Goal: Navigation & Orientation: Go to known website

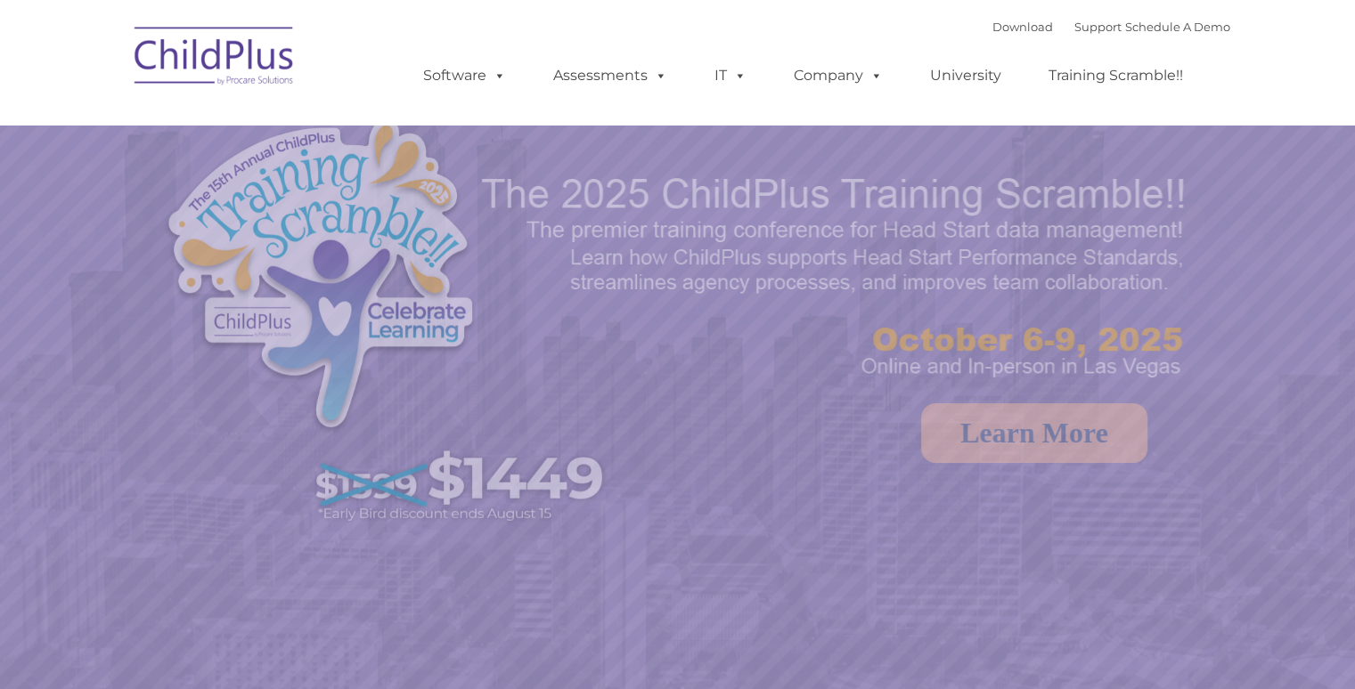
select select "MEDIUM"
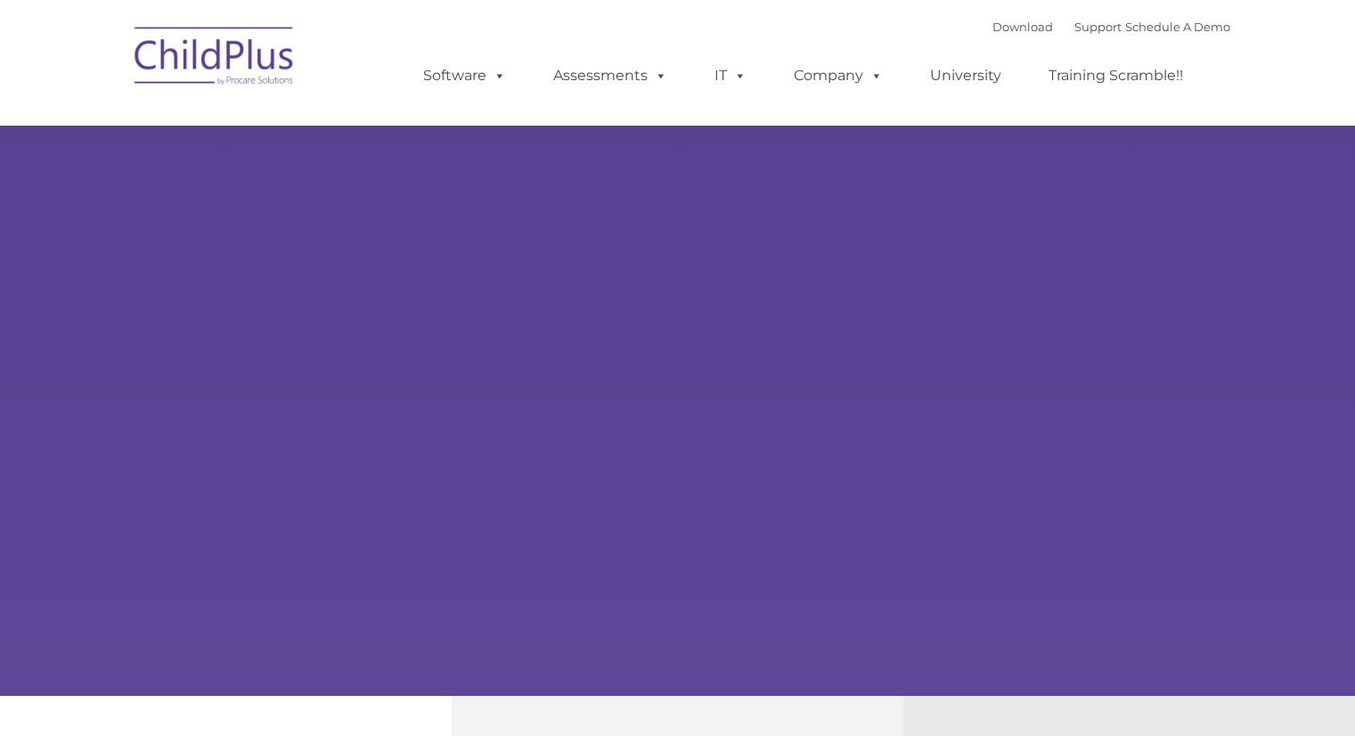
type input ""
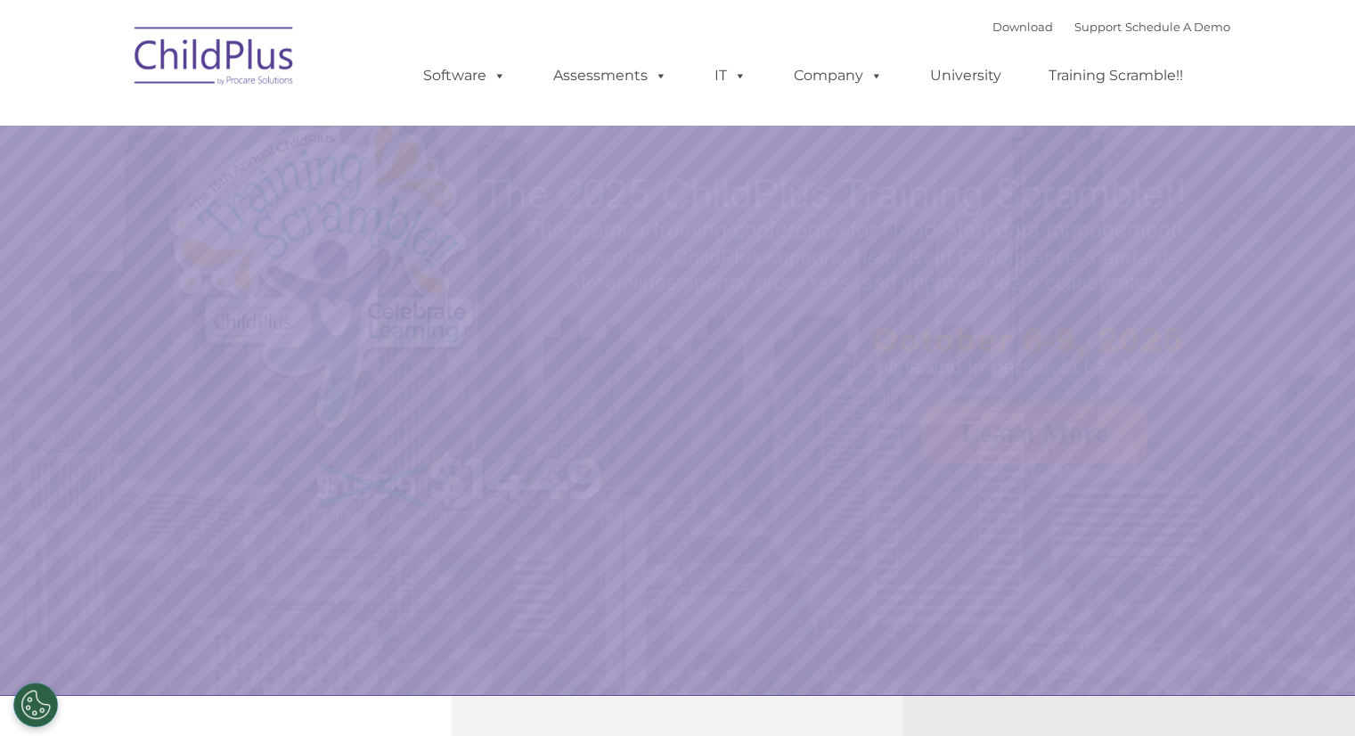
select select "MEDIUM"
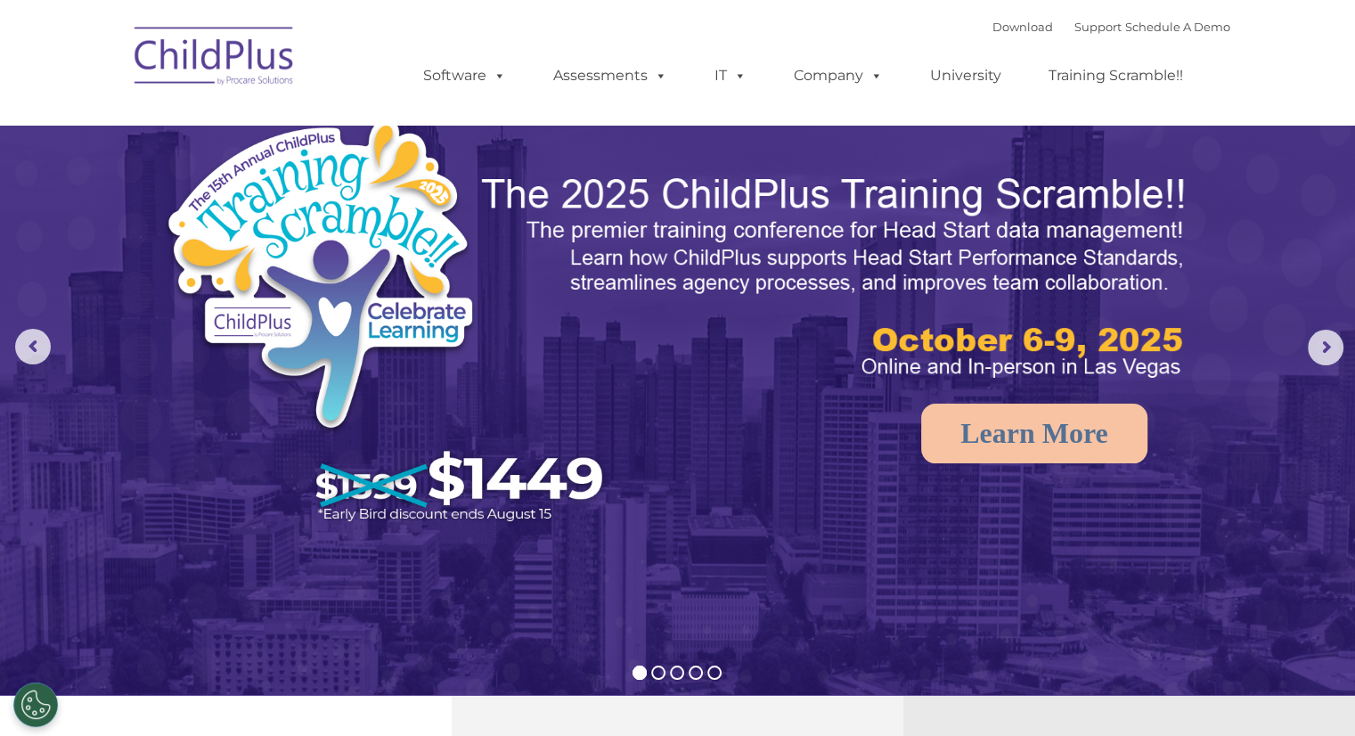
click at [271, 70] on img at bounding box center [215, 58] width 178 height 89
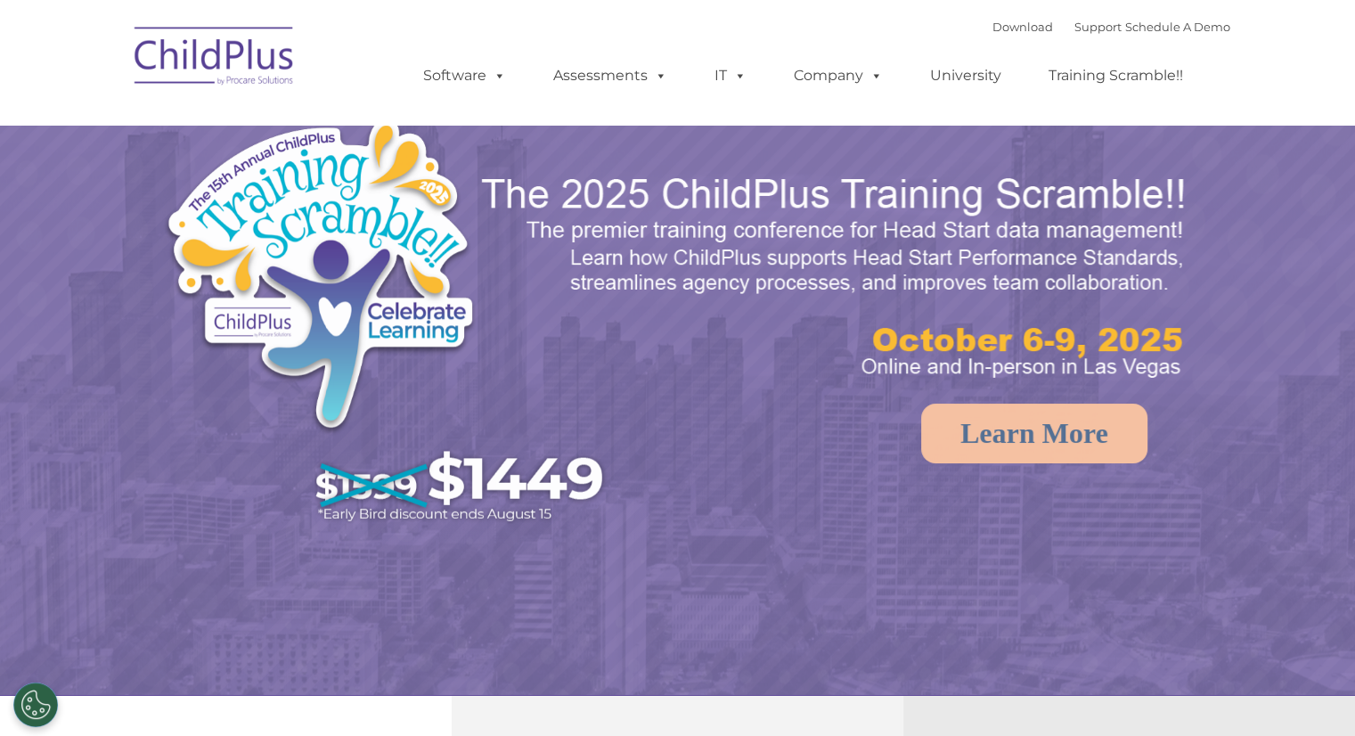
select select "MEDIUM"
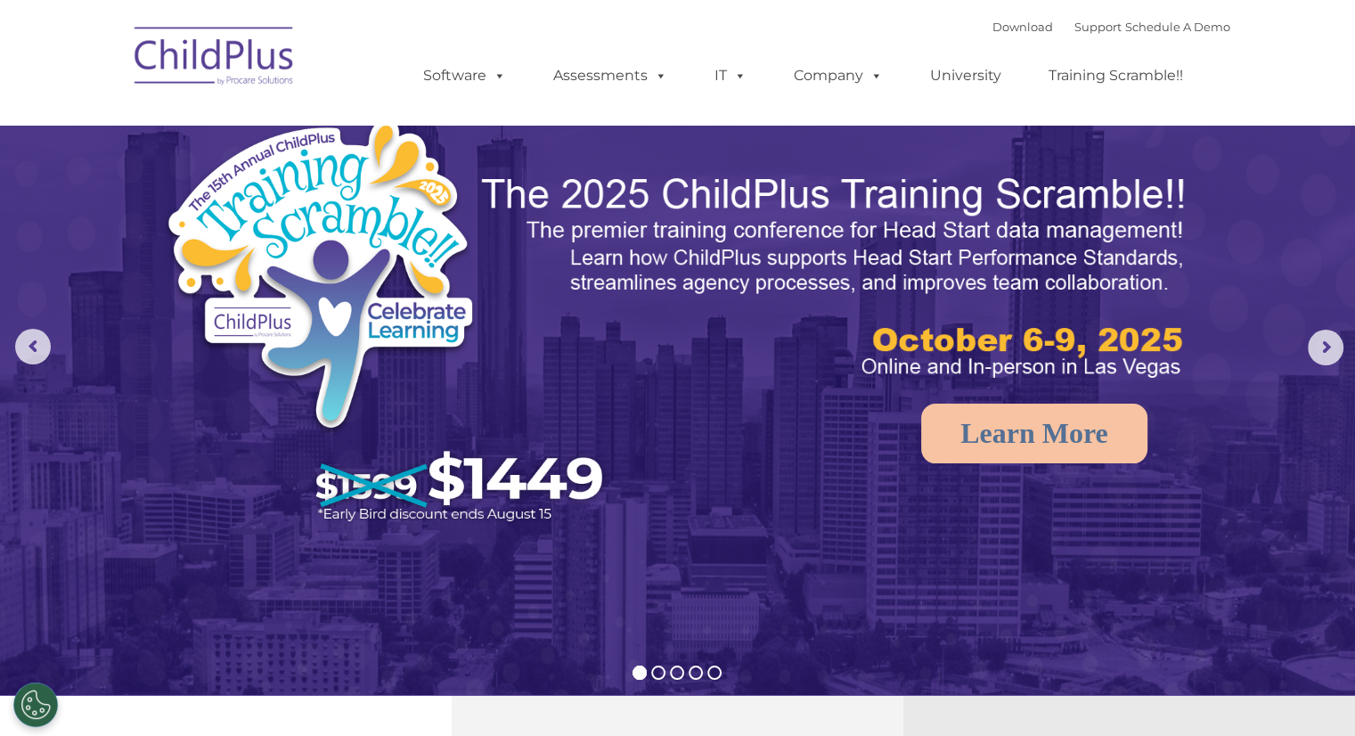
click at [271, 70] on img at bounding box center [215, 58] width 178 height 89
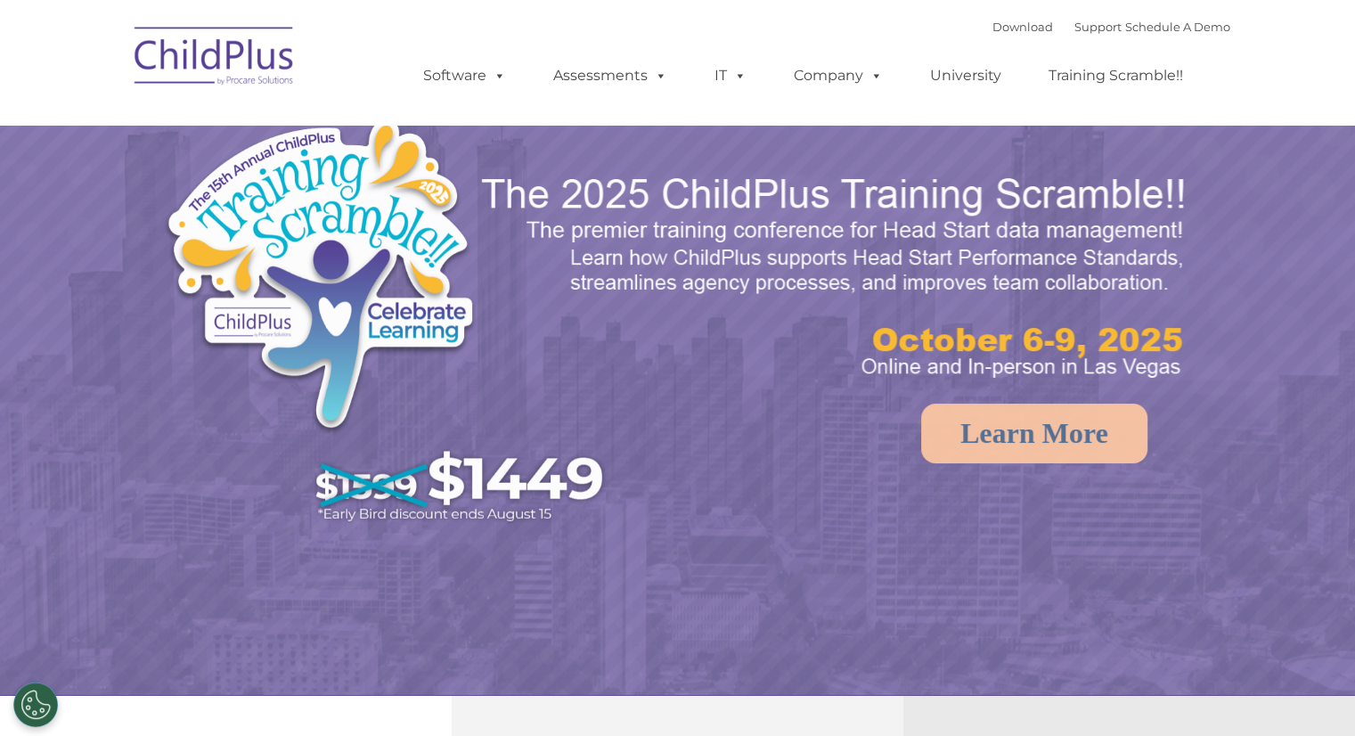
select select "MEDIUM"
